Goal: Navigation & Orientation: Find specific page/section

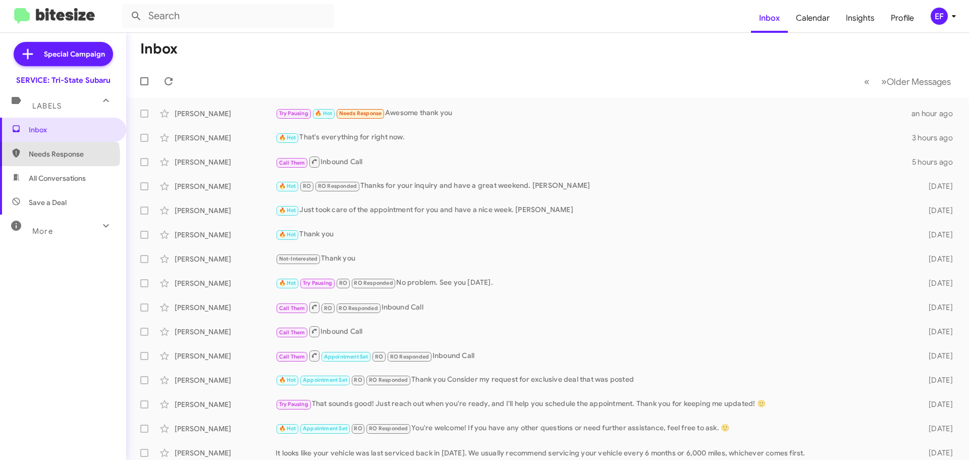
click at [55, 155] on span "Needs Response" at bounding box center [72, 154] width 86 height 10
type input "in:needs-response"
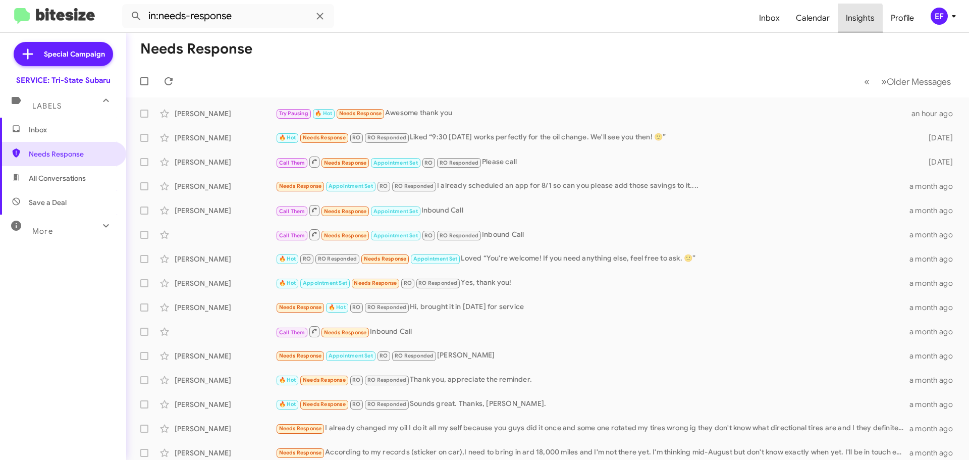
click at [858, 21] on span "Insights" at bounding box center [860, 18] width 45 height 29
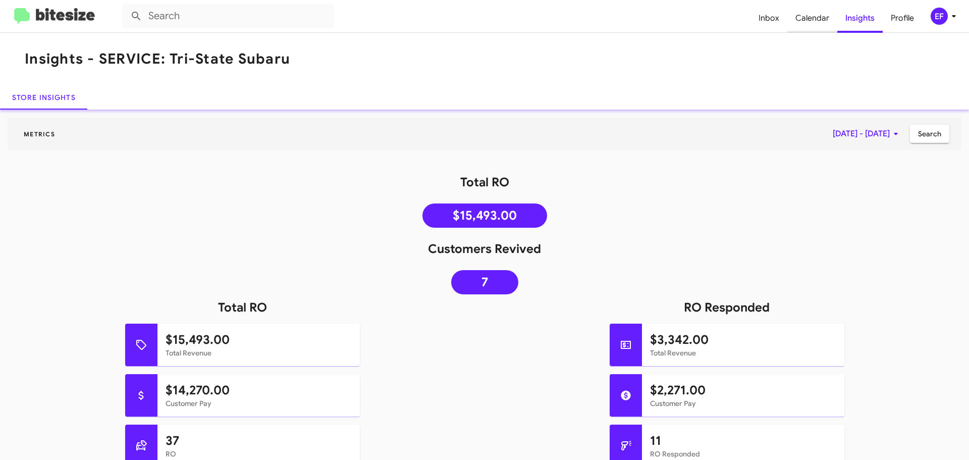
click at [801, 21] on span "Calendar" at bounding box center [813, 18] width 50 height 29
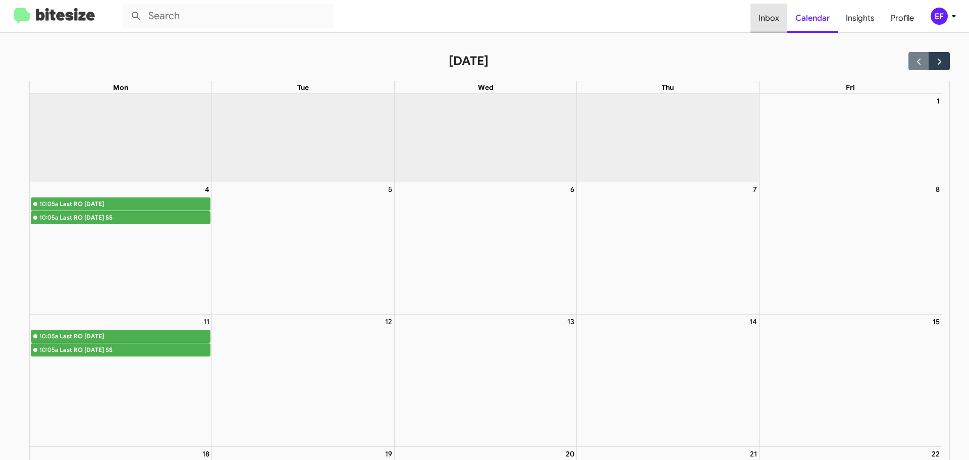
click at [779, 18] on span "Inbox" at bounding box center [769, 18] width 37 height 29
